Goal: Transaction & Acquisition: Purchase product/service

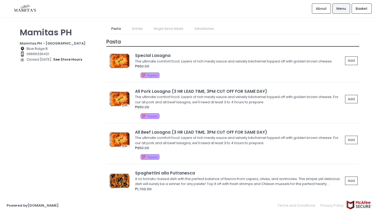
click at [137, 29] on link "Entrée" at bounding box center [137, 29] width 21 height 10
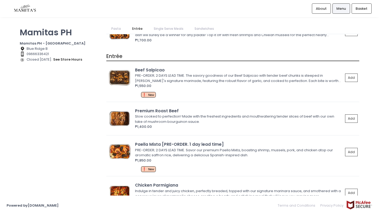
scroll to position [163, 0]
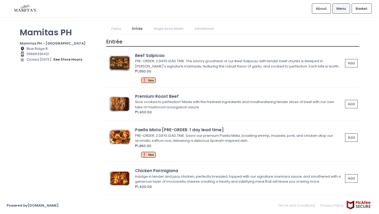
click at [161, 30] on link "Single Serve Meals" at bounding box center [168, 29] width 40 height 10
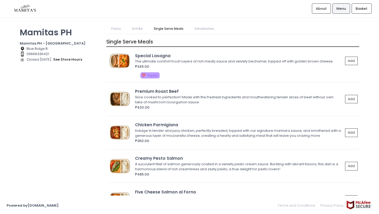
click at [204, 29] on link "Sandwiches" at bounding box center [204, 29] width 30 height 10
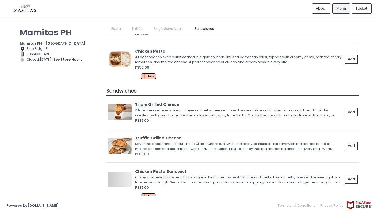
scroll to position [654, 0]
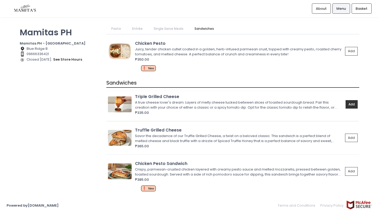
click at [352, 107] on button "Add" at bounding box center [351, 104] width 12 height 9
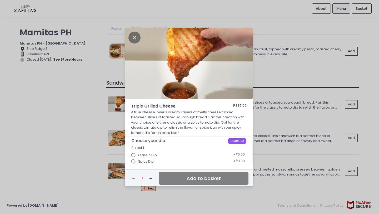
scroll to position [1, 0]
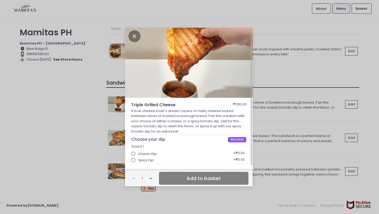
click at [135, 160] on input "Spicy Dip" at bounding box center [133, 160] width 10 height 10
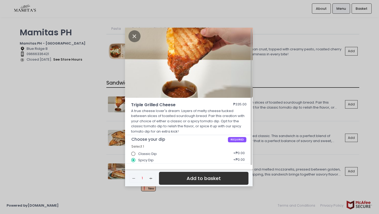
click at [176, 179] on button "Add to basket" at bounding box center [203, 178] width 89 height 13
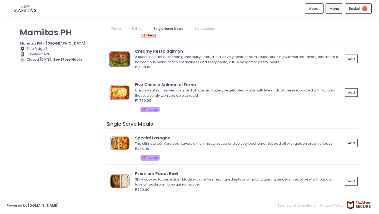
scroll to position [364, 0]
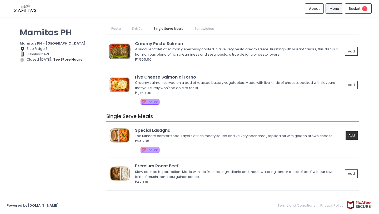
click at [350, 136] on button "Add" at bounding box center [351, 135] width 12 height 9
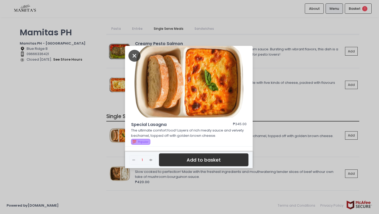
click at [137, 57] on icon "Close" at bounding box center [134, 56] width 12 height 12
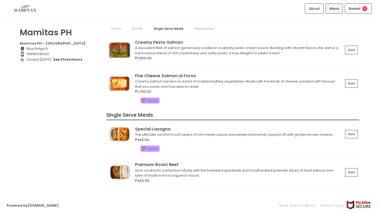
scroll to position [372, 0]
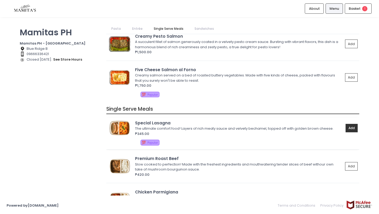
click at [350, 126] on button "Add" at bounding box center [351, 128] width 12 height 9
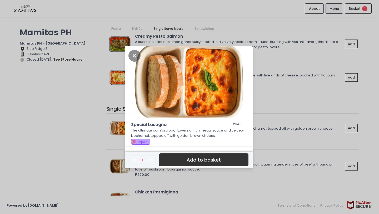
click at [211, 158] on button "Add to basket" at bounding box center [203, 159] width 89 height 13
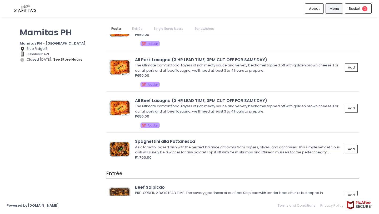
scroll to position [0, 0]
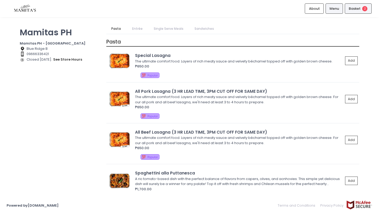
click at [350, 9] on span "Basket" at bounding box center [355, 8] width 12 height 5
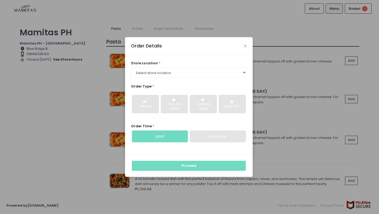
click at [195, 136] on div "Pre-Order" at bounding box center [218, 136] width 56 height 12
click at [182, 72] on select "Select store location Mamitas PH - [GEOGRAPHIC_DATA] Mamitas PH - [GEOGRAPHIC_D…" at bounding box center [189, 72] width 116 height 10
select select "65ad40693dc37ee8b8129aca"
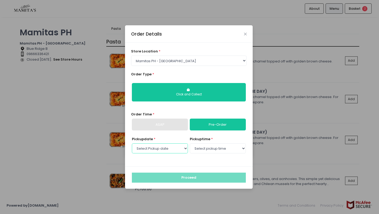
click at [178, 151] on select "Select Pickup date [DATE] [DATE] [DATE] [DATE] [DATE] [DATE] [DATE] [DATE] [DAT…" at bounding box center [160, 148] width 56 height 10
select select "[DATE]"
click at [199, 147] on select "Select pickup time 09:00 AM - 09:30 AM 09:30 AM - 10:00 AM 10:00 AM - 10:30 AM …" at bounding box center [218, 148] width 56 height 10
select select "11:30"
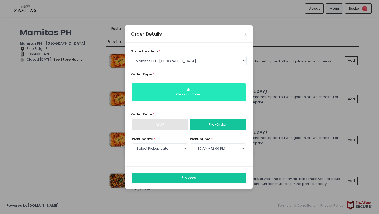
click at [193, 90] on button "Click and Collect" at bounding box center [189, 92] width 114 height 18
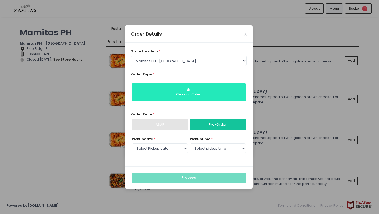
click at [193, 90] on button "Click and Collect" at bounding box center [189, 92] width 114 height 18
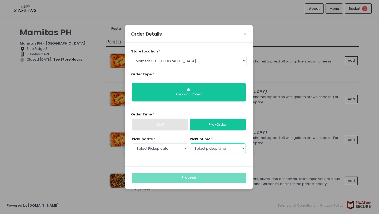
click at [205, 148] on select "Select pickup time 09:00 AM - 09:30 AM 09:30 AM - 10:00 AM 10:00 AM - 10:30 AM …" at bounding box center [218, 148] width 56 height 10
select select "11:30"
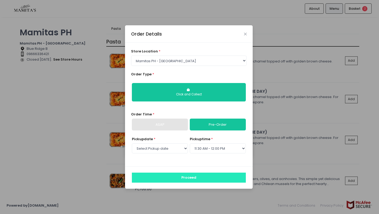
click at [207, 177] on button "Proceed" at bounding box center [189, 177] width 114 height 10
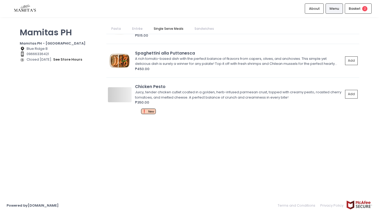
scroll to position [654, 0]
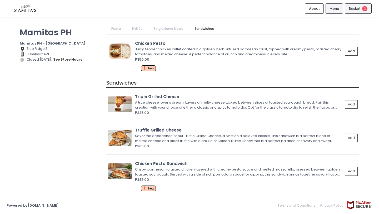
click at [357, 7] on span "Basket" at bounding box center [355, 8] width 12 height 5
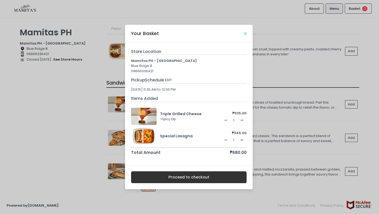
click at [245, 33] on icon "Close" at bounding box center [245, 34] width 3 height 4
